Goal: Task Accomplishment & Management: Use online tool/utility

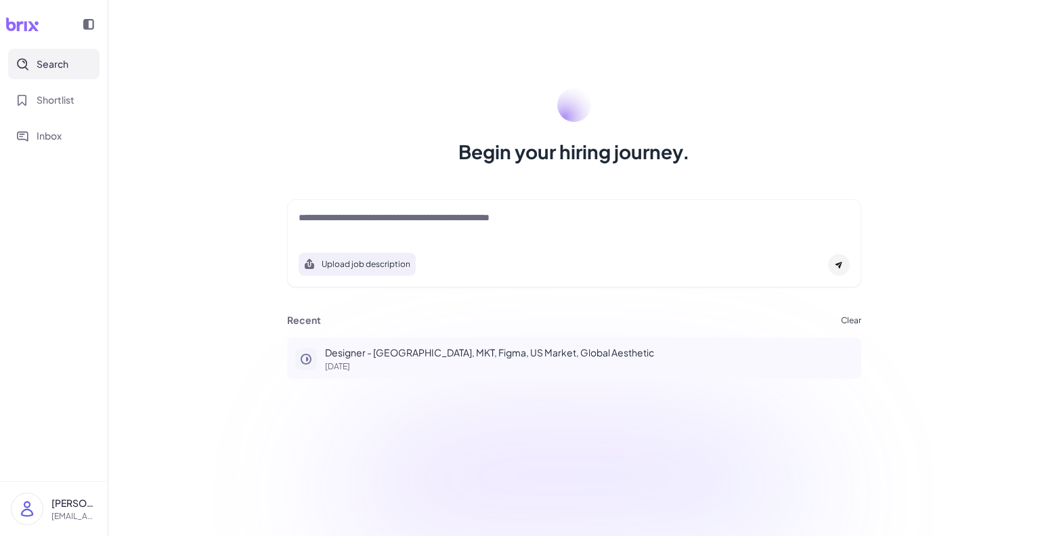
click at [390, 359] on p "Designer - Shanghai, MKT, Figma, US Market, Global Aesthetic" at bounding box center [589, 352] width 528 height 14
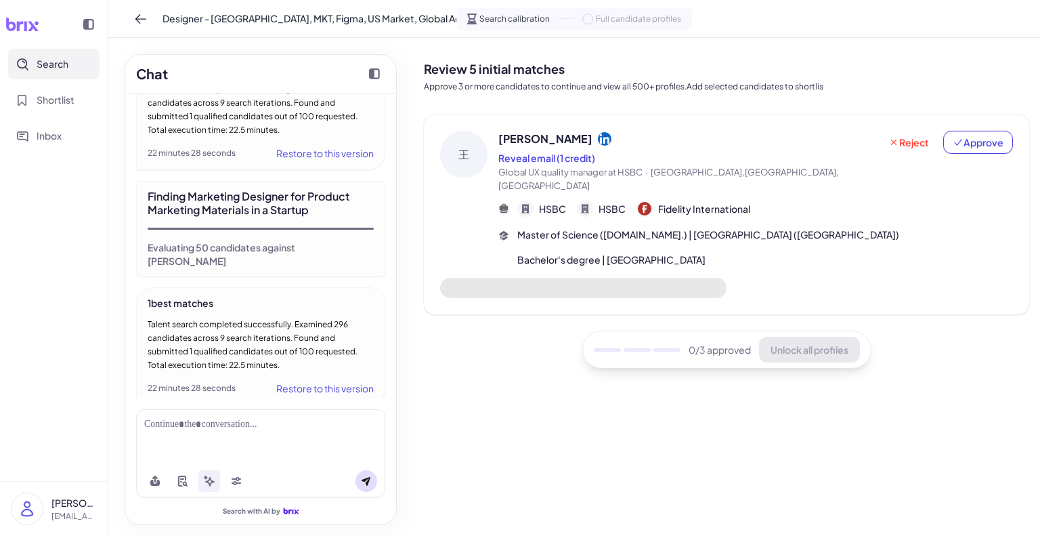
scroll to position [1642, 0]
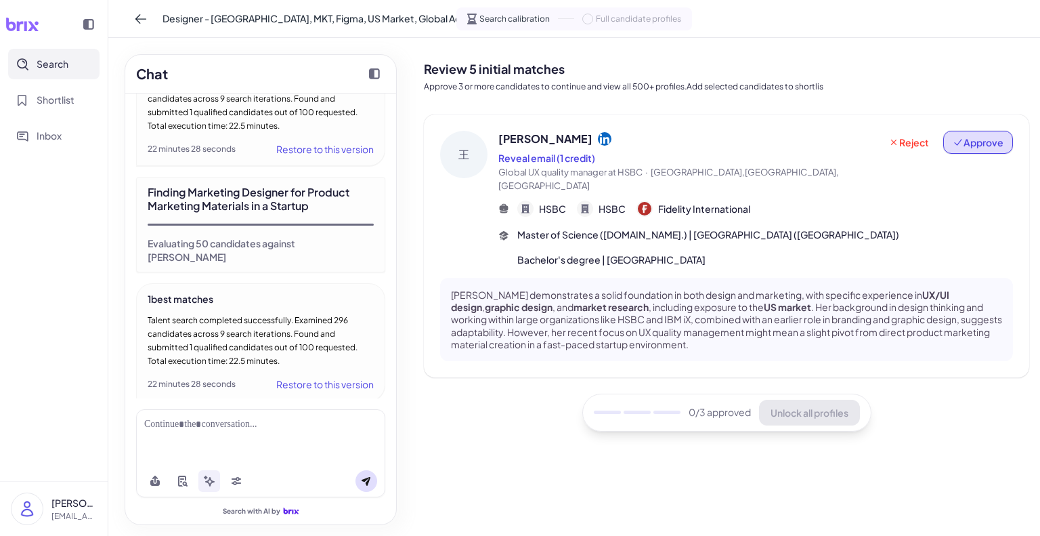
click at [985, 140] on span "Approve" at bounding box center [978, 142] width 51 height 14
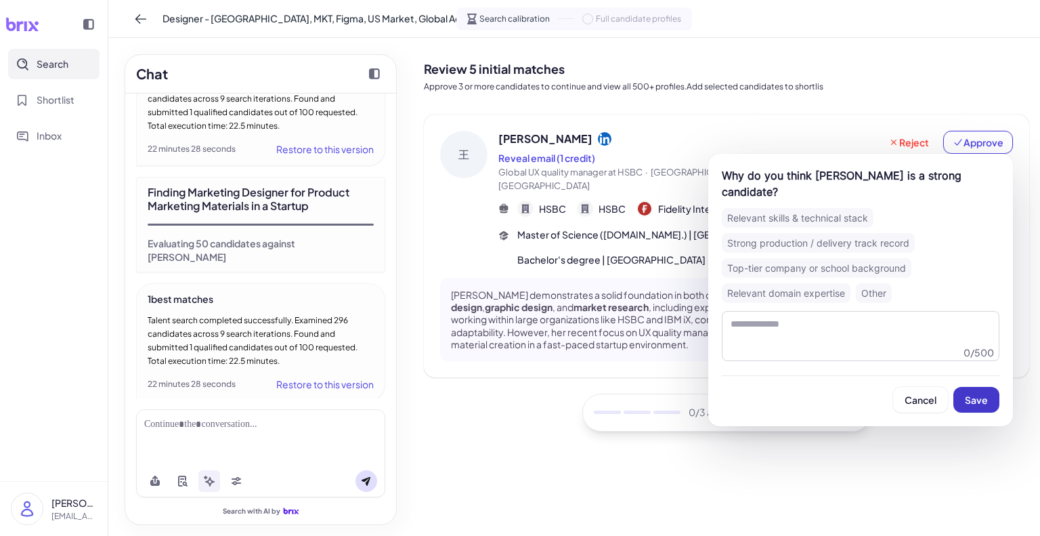
click at [983, 393] on span "Save" at bounding box center [976, 399] width 23 height 12
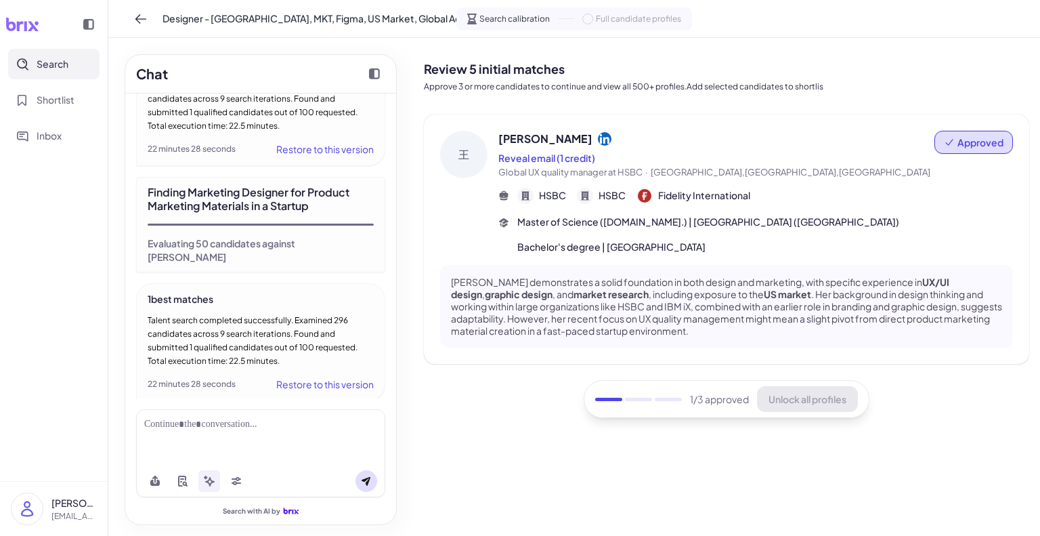
click at [56, 61] on span "Search" at bounding box center [53, 64] width 32 height 14
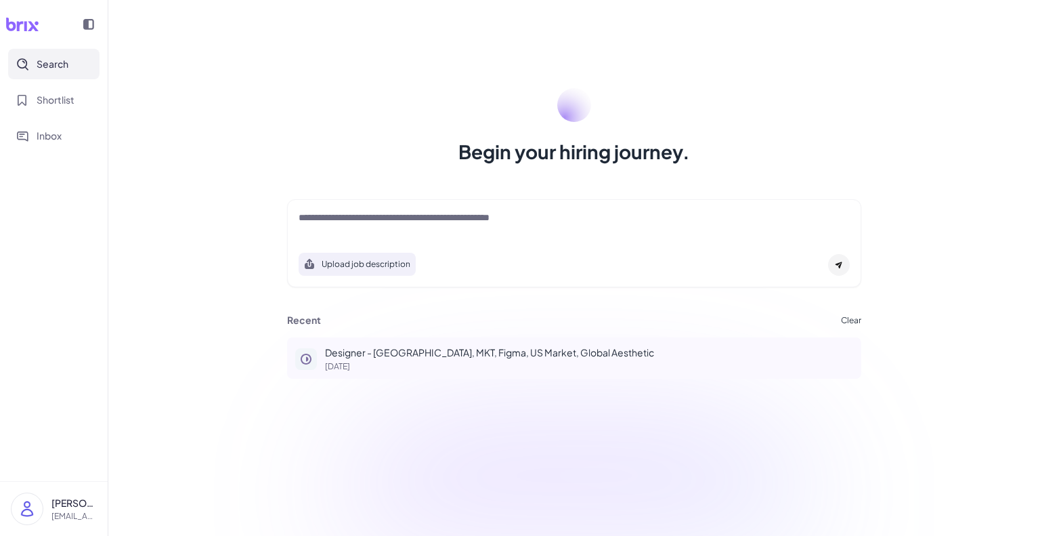
click at [440, 351] on p "Designer - Shanghai, MKT, Figma, US Market, Global Aesthetic" at bounding box center [589, 352] width 528 height 14
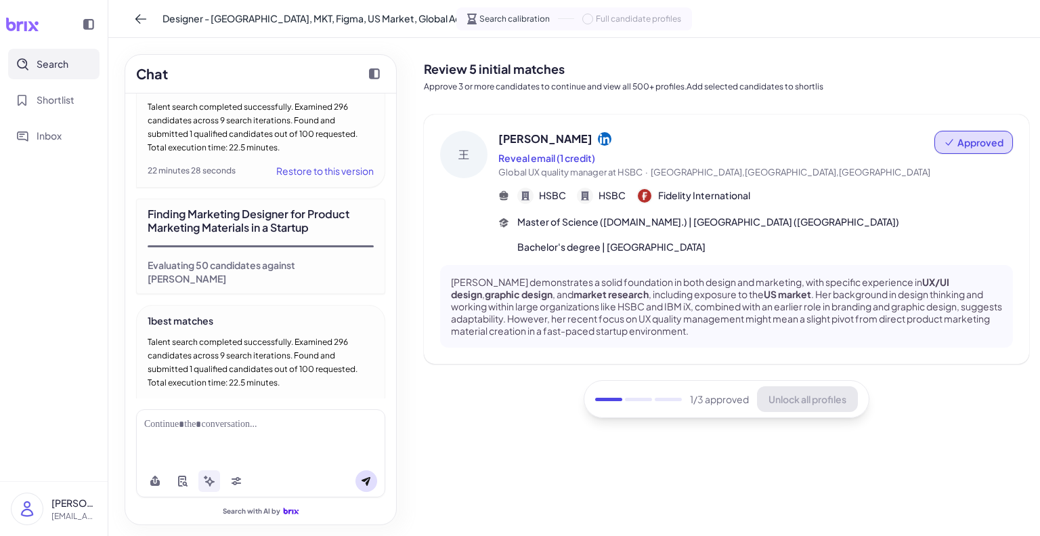
scroll to position [1642, 0]
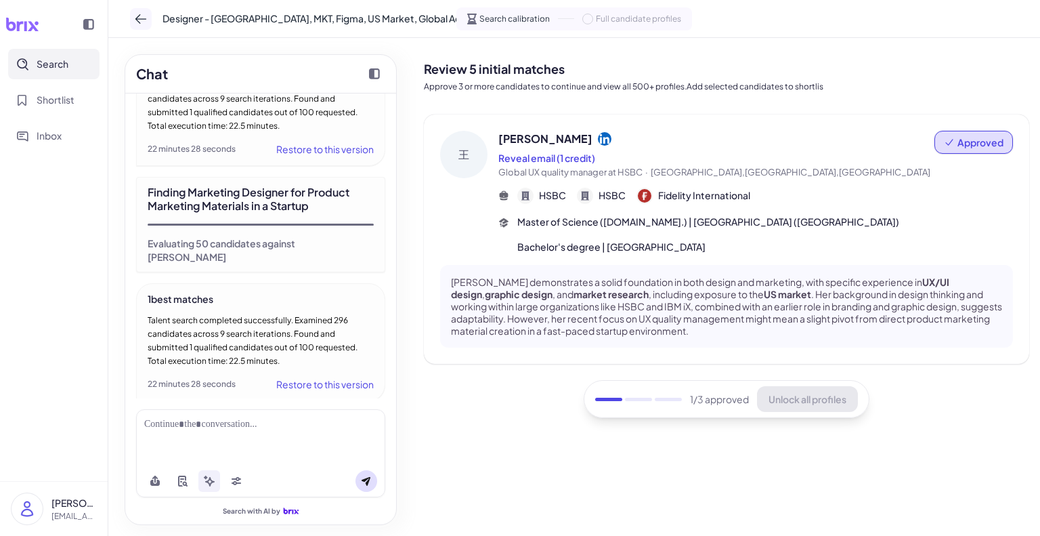
click at [147, 14] on icon at bounding box center [141, 19] width 14 height 14
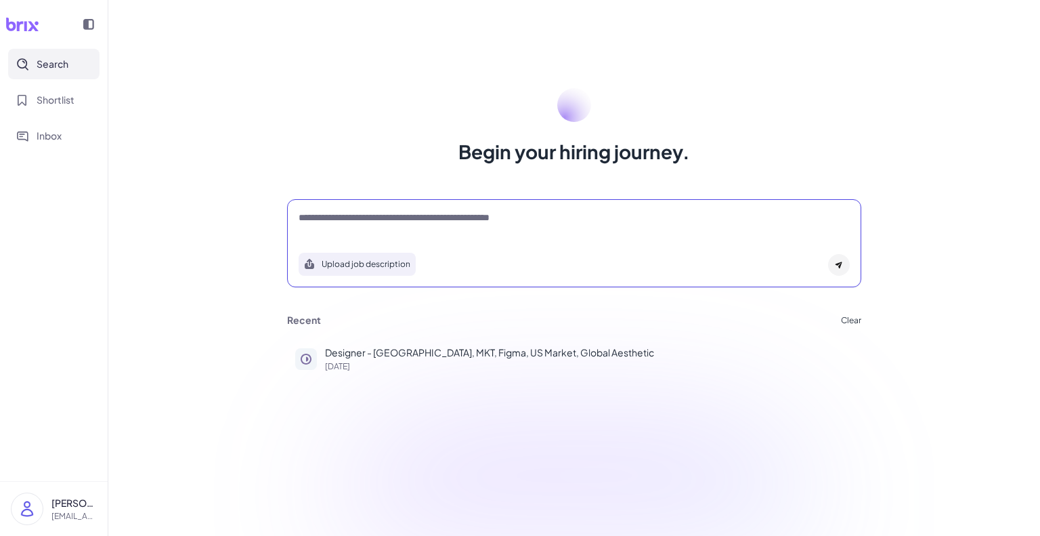
click at [334, 219] on textarea at bounding box center [574, 219] width 551 height 16
click at [24, 98] on icon "Shortlist" at bounding box center [22, 100] width 12 height 12
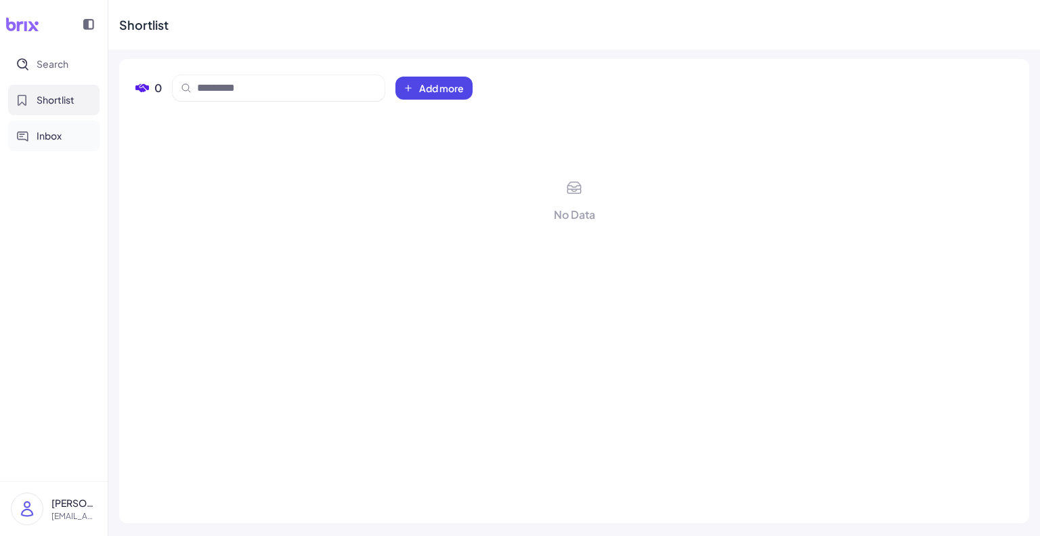
click at [47, 143] on button "Inbox" at bounding box center [53, 136] width 91 height 30
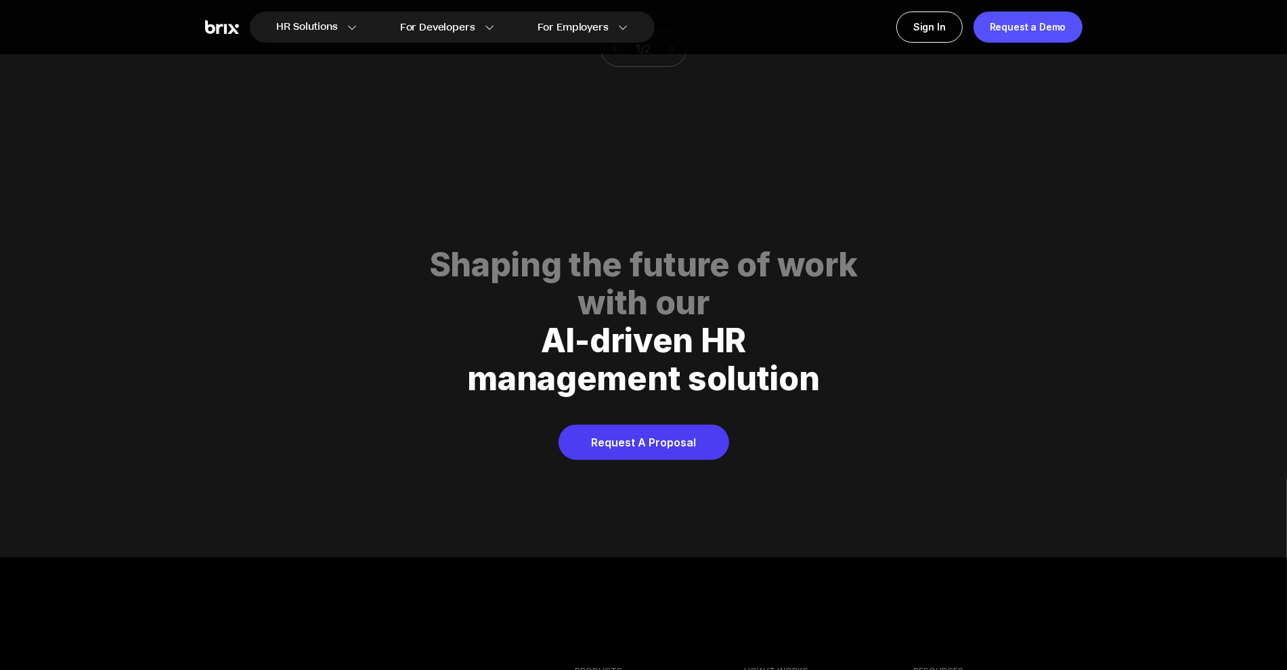
scroll to position [6573, 0]
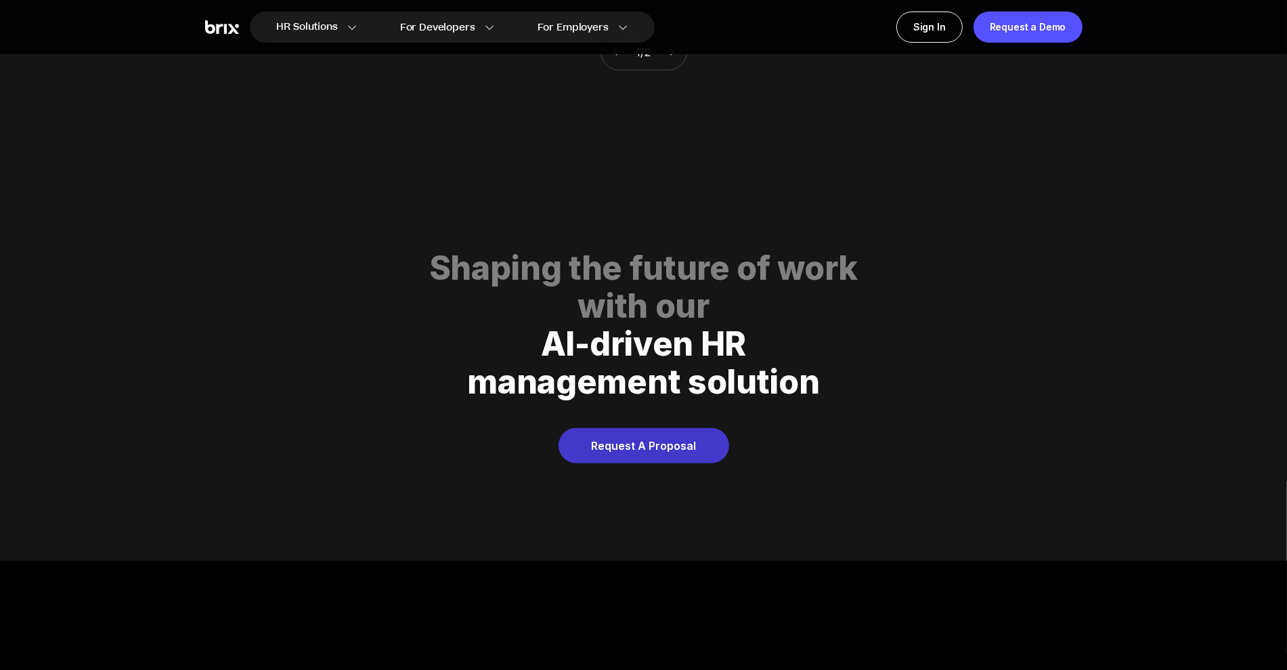
click at [654, 428] on link "Request A Proposal" at bounding box center [644, 445] width 171 height 35
click at [1057, 26] on div "Request a Demo" at bounding box center [1028, 27] width 109 height 31
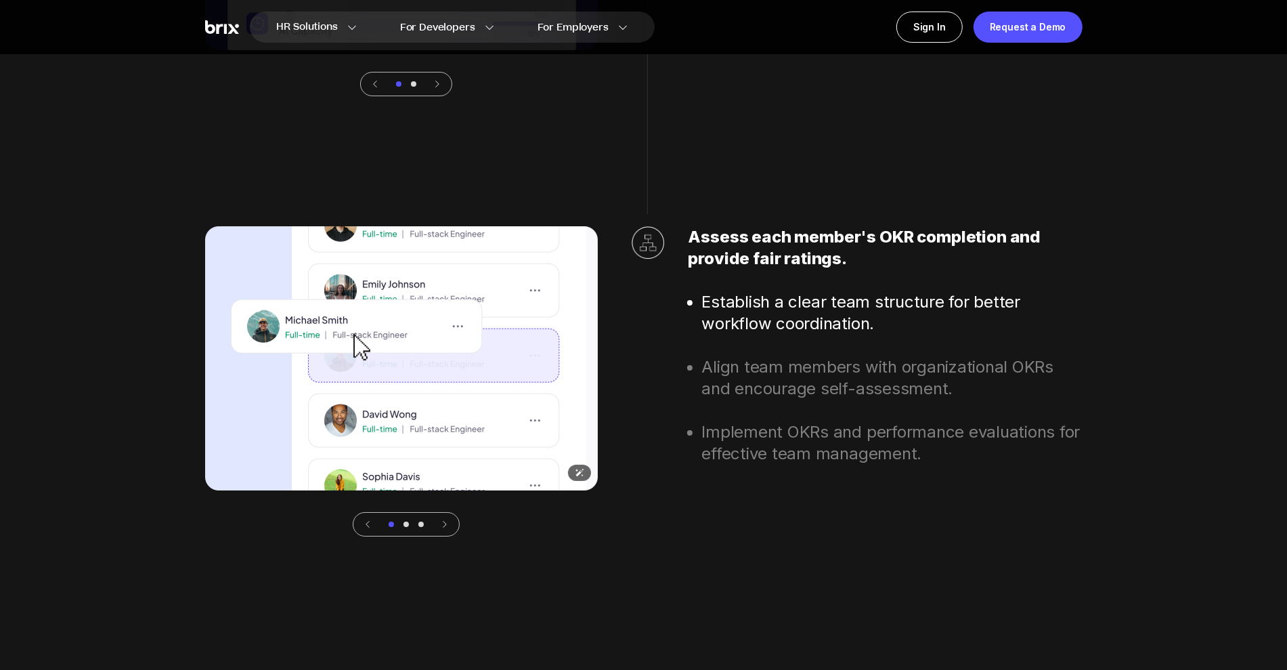
scroll to position [4694, 0]
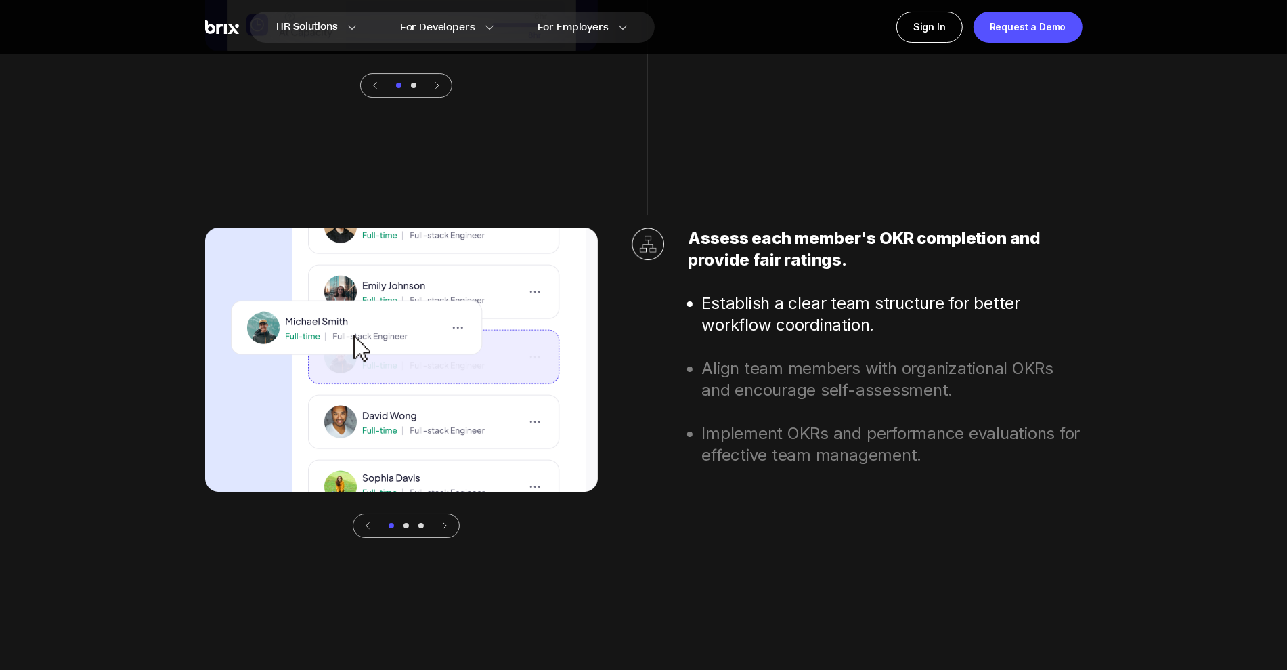
click at [445, 523] on icon at bounding box center [444, 525] width 9 height 9
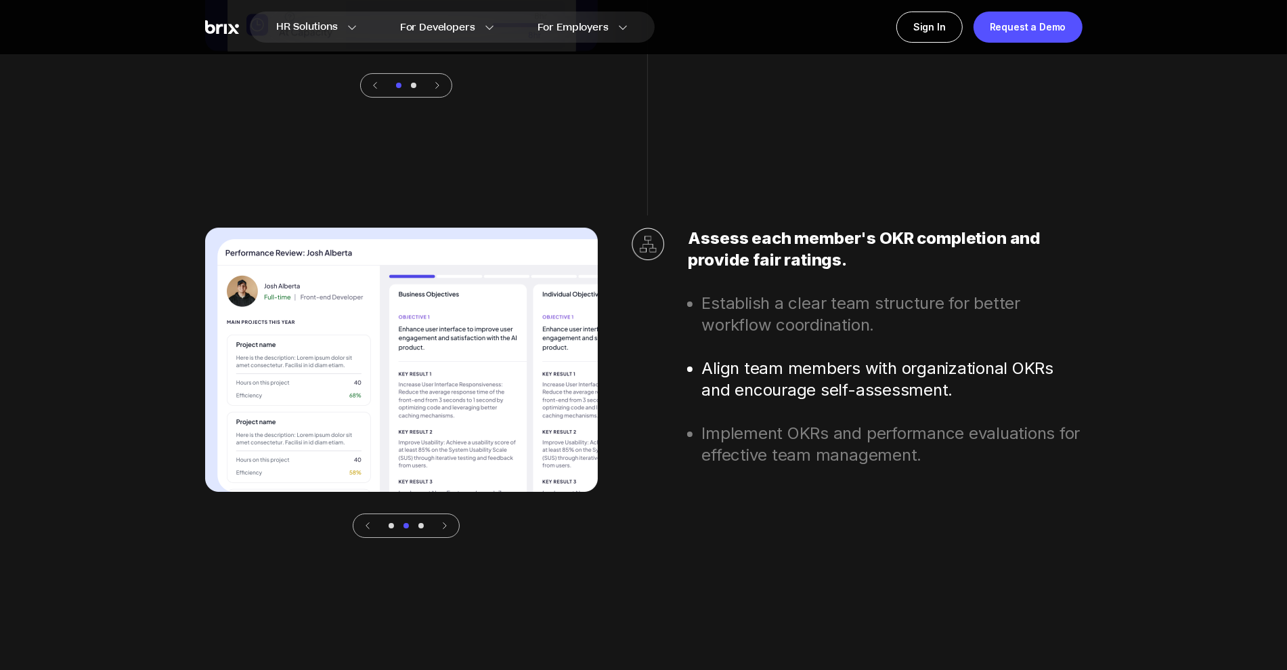
click at [445, 523] on icon at bounding box center [444, 525] width 9 height 9
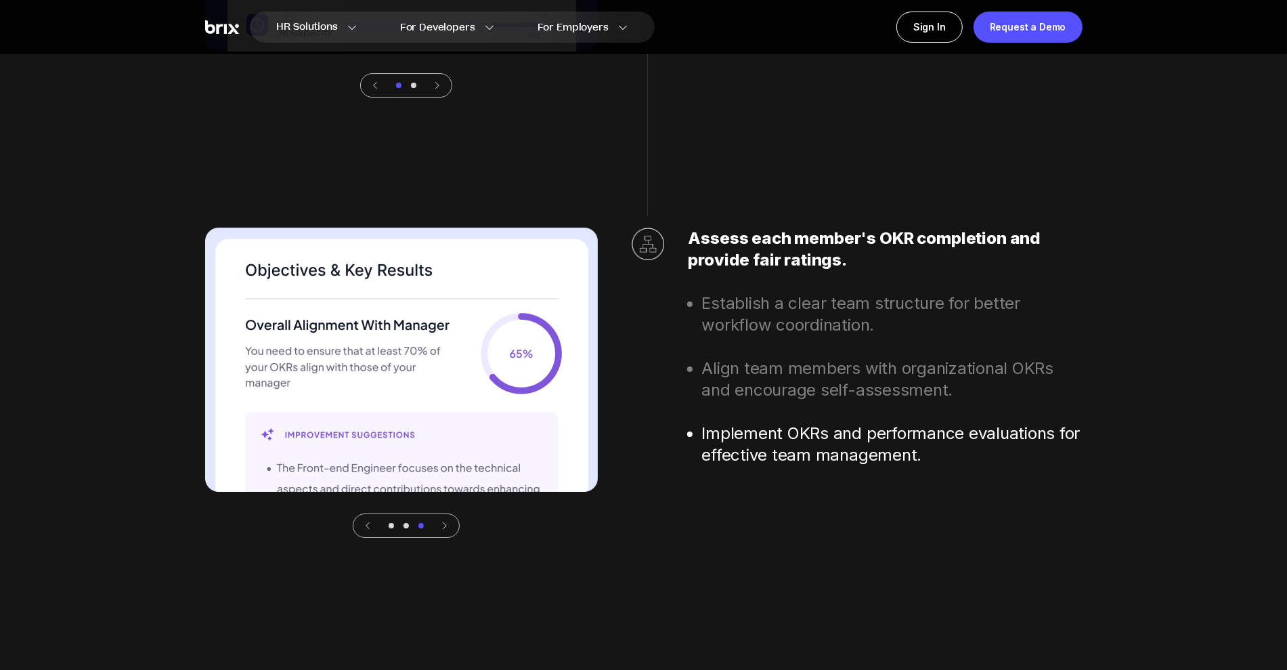
click at [445, 523] on icon at bounding box center [444, 525] width 9 height 9
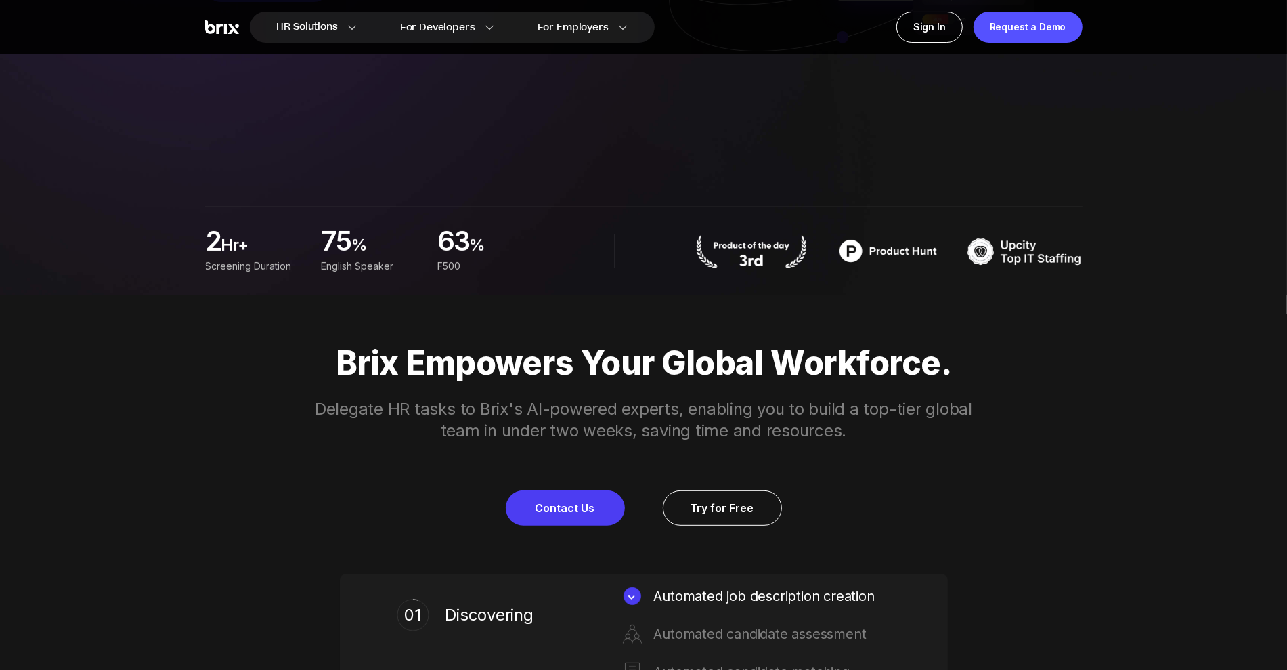
scroll to position [0, 0]
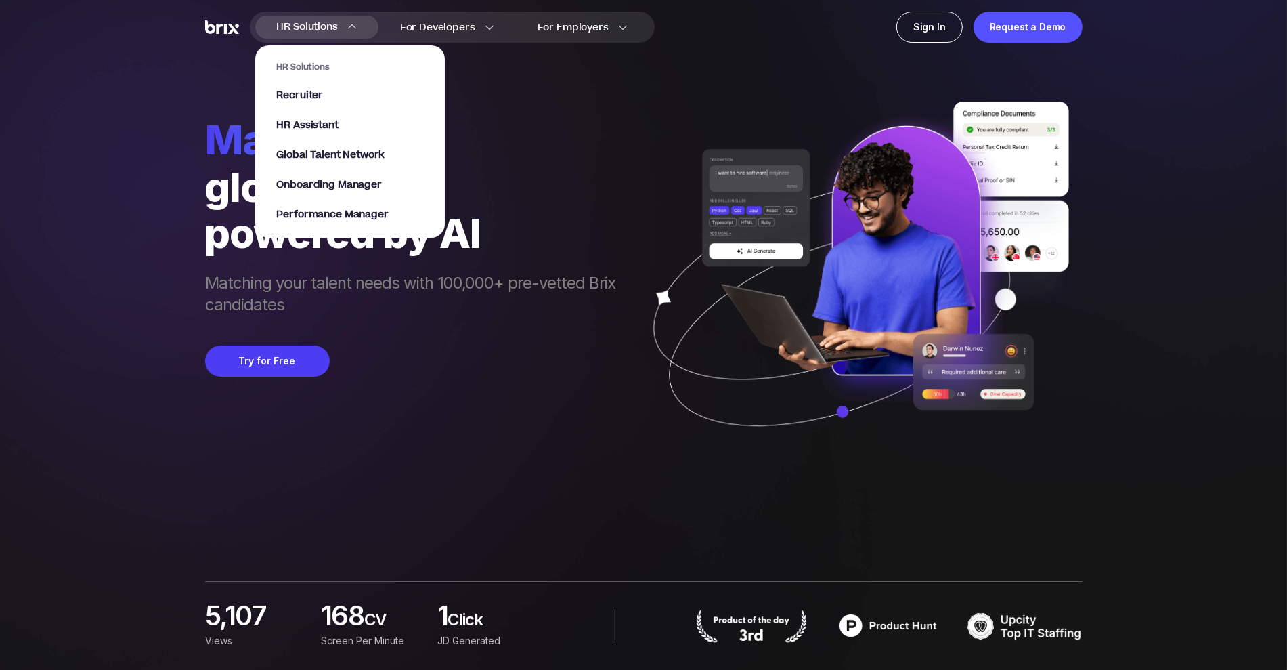
click at [341, 30] on div "HR Solutions HR Solutions Recruiter HR Assistant Global Talent Network Onboardi…" at bounding box center [316, 27] width 123 height 23
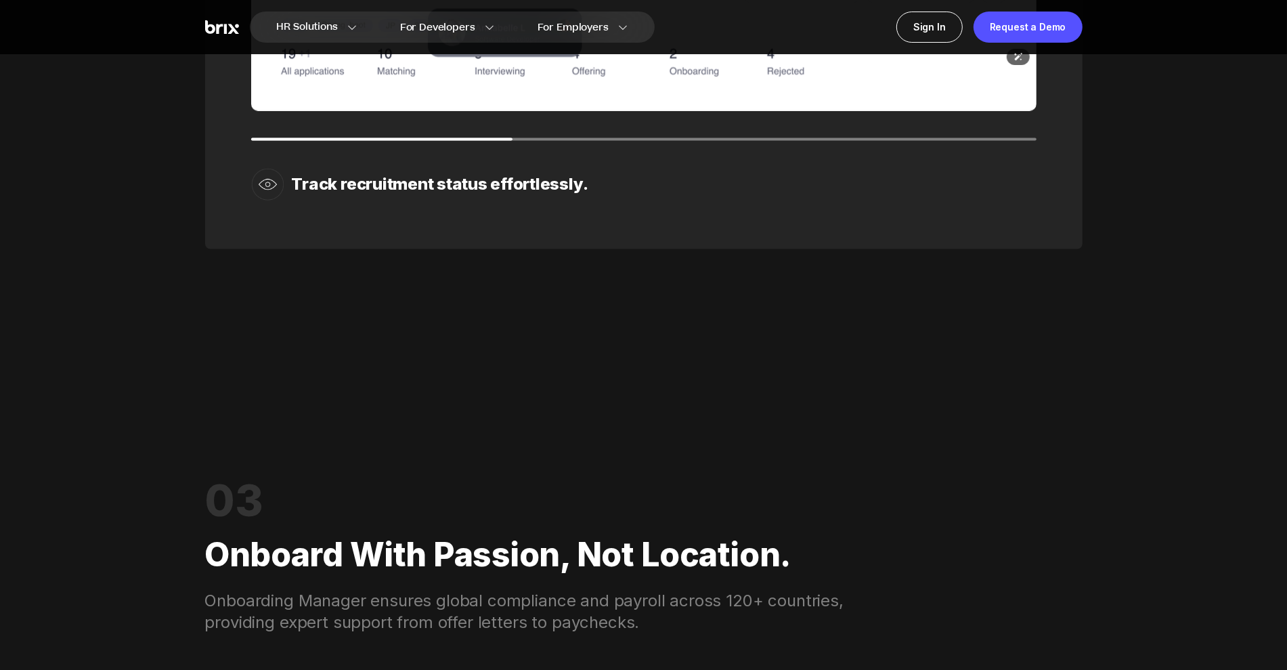
scroll to position [2369, 0]
